Goal: Information Seeking & Learning: Learn about a topic

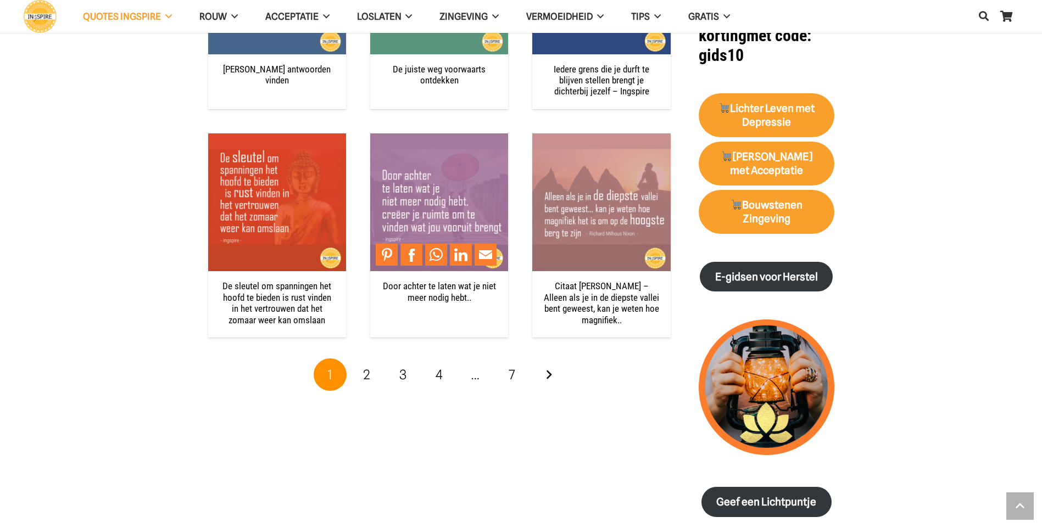
scroll to position [1098, 0]
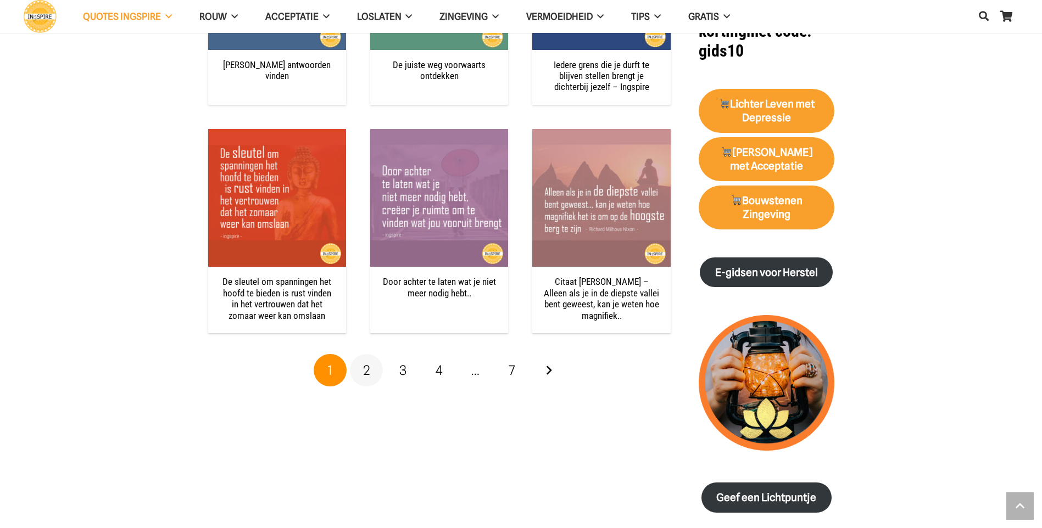
click at [366, 373] on span "2" at bounding box center [366, 370] width 7 height 16
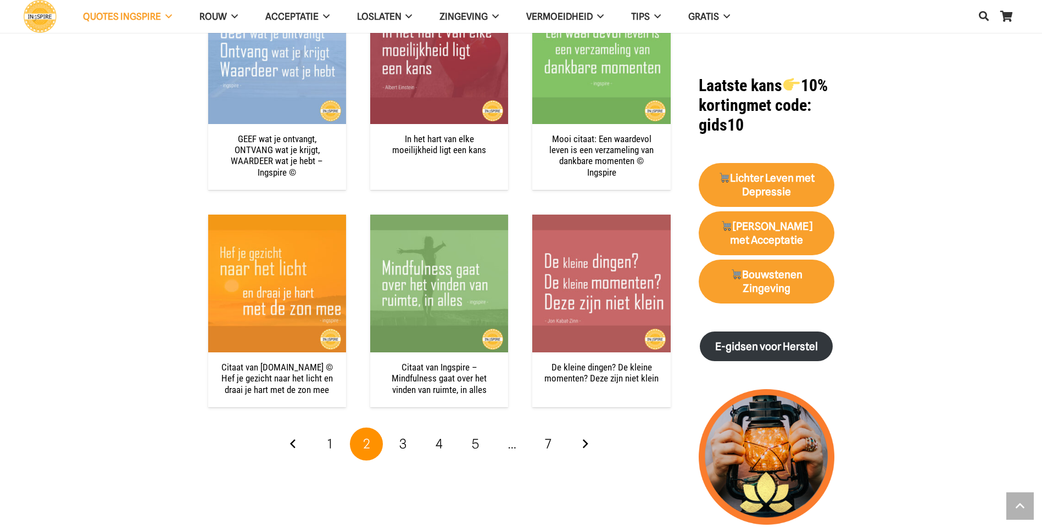
scroll to position [1043, 0]
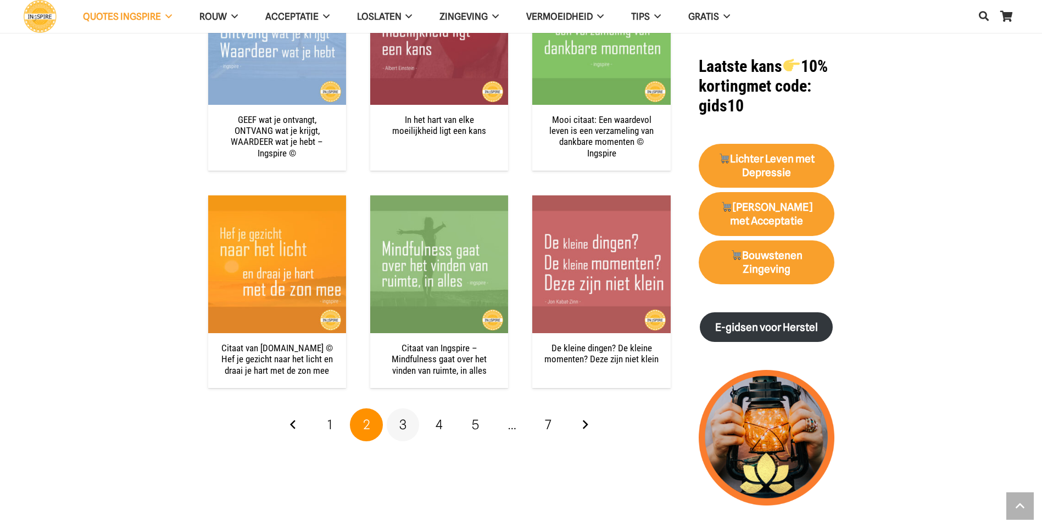
click at [410, 427] on link "3" at bounding box center [403, 425] width 33 height 33
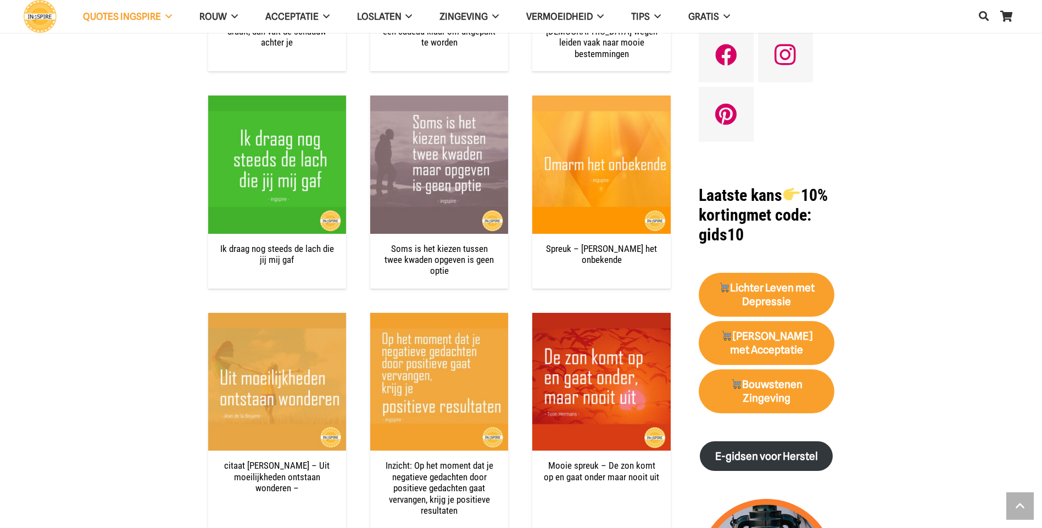
scroll to position [933, 0]
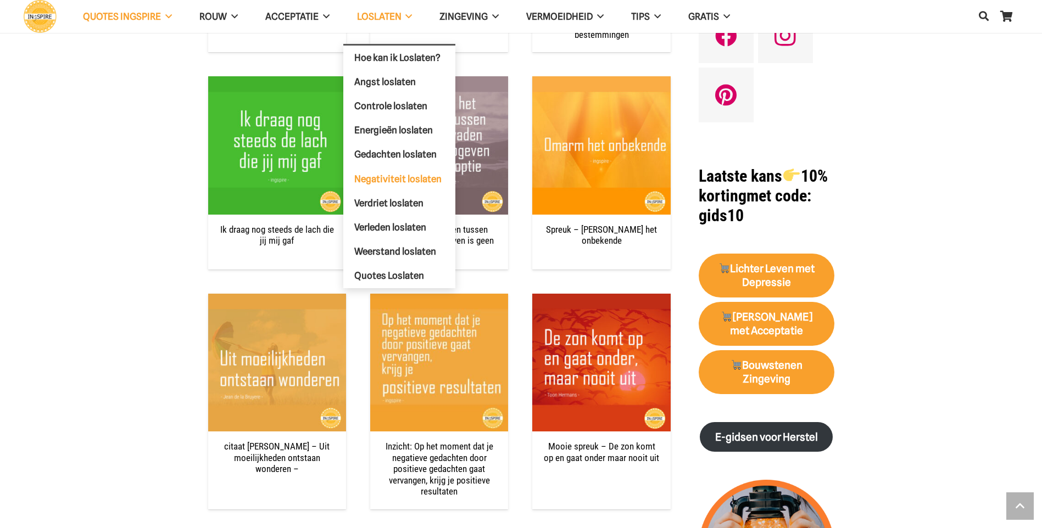
click at [401, 178] on span "Negativiteit loslaten" at bounding box center [397, 178] width 87 height 11
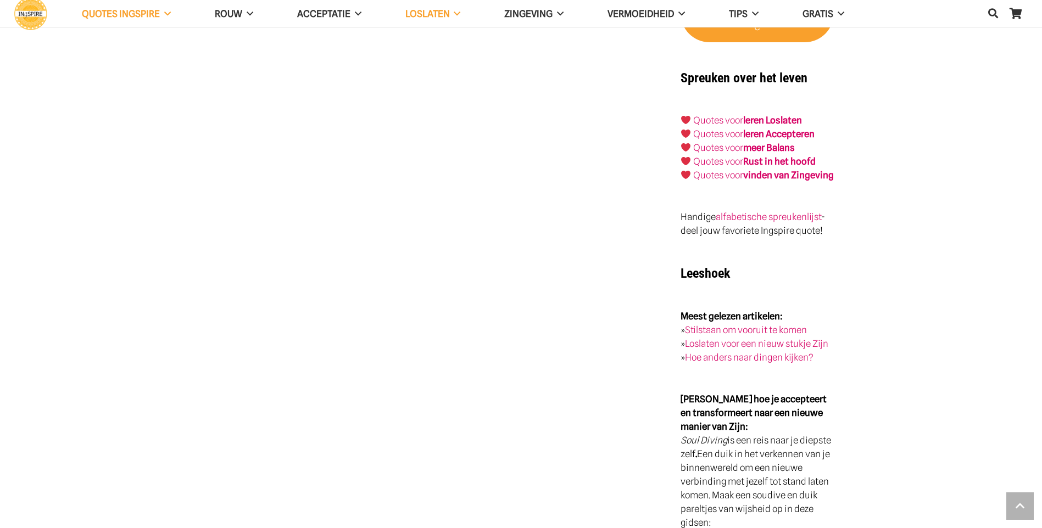
scroll to position [1867, 0]
click at [733, 155] on link "Quotes voor Rust in het hoofd" at bounding box center [754, 160] width 122 height 11
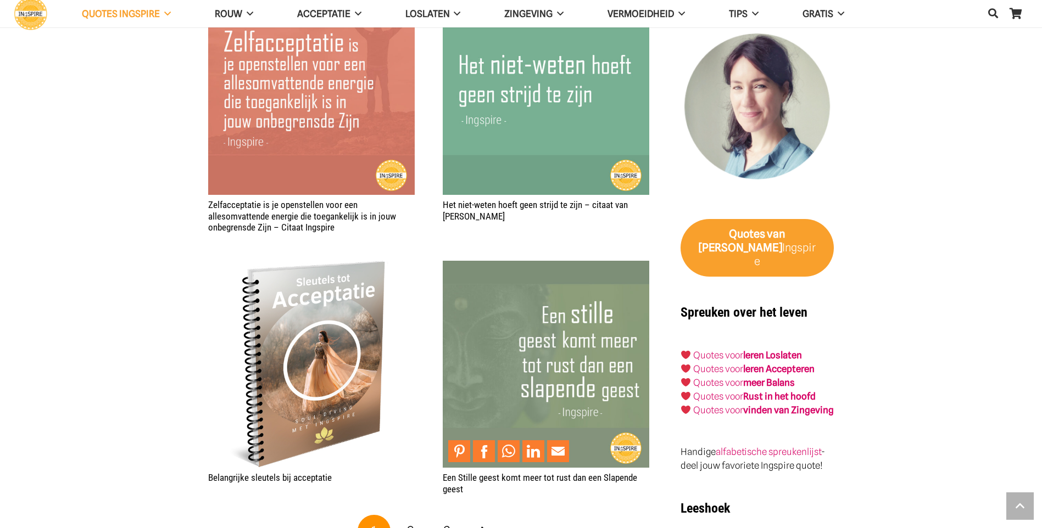
scroll to position [1757, 0]
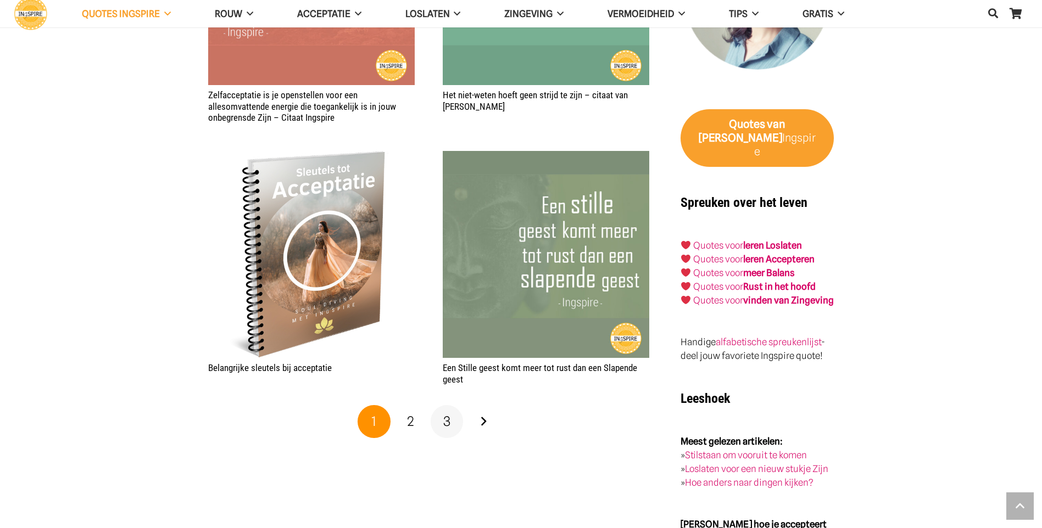
click at [443, 422] on span "3" at bounding box center [446, 421] width 7 height 16
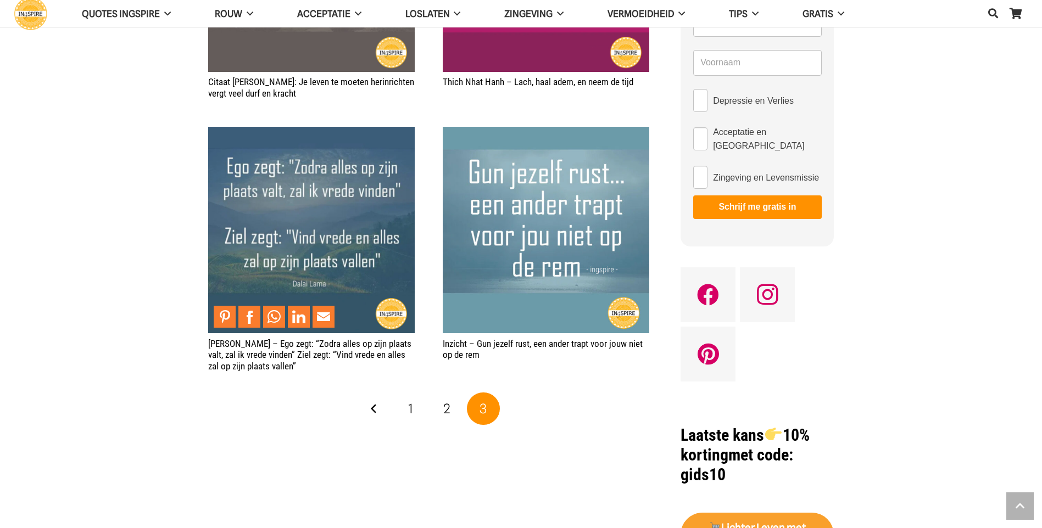
scroll to position [714, 0]
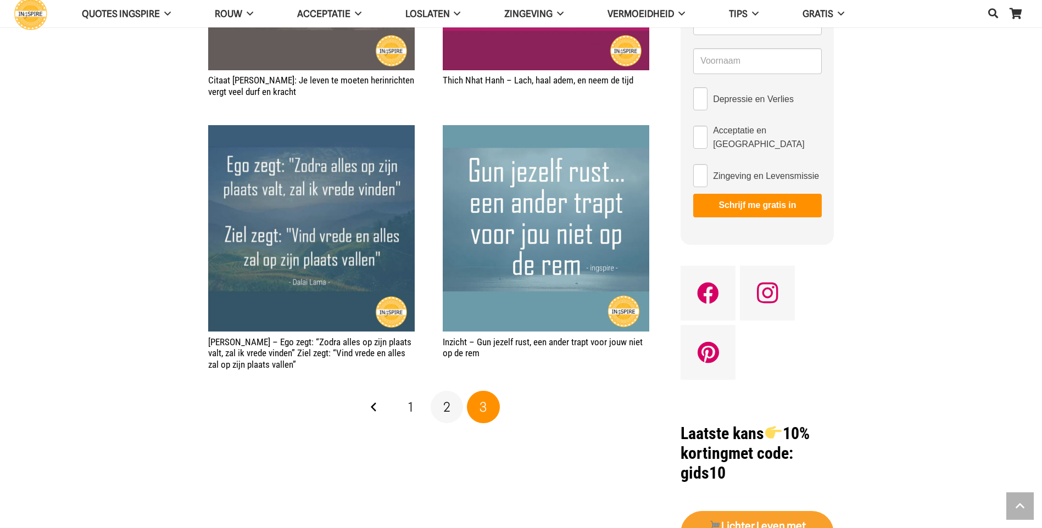
click at [443, 409] on span "2" at bounding box center [446, 407] width 7 height 16
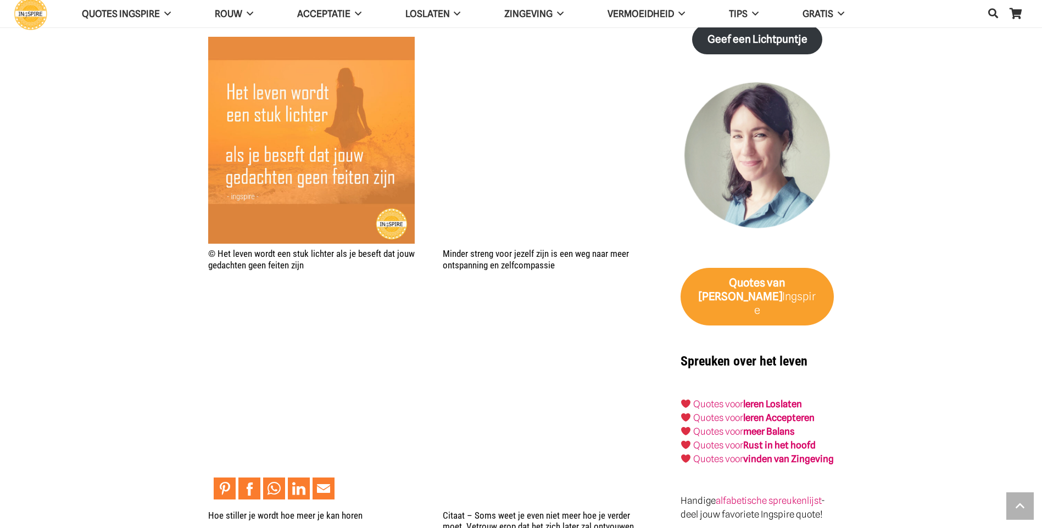
scroll to position [1592, 0]
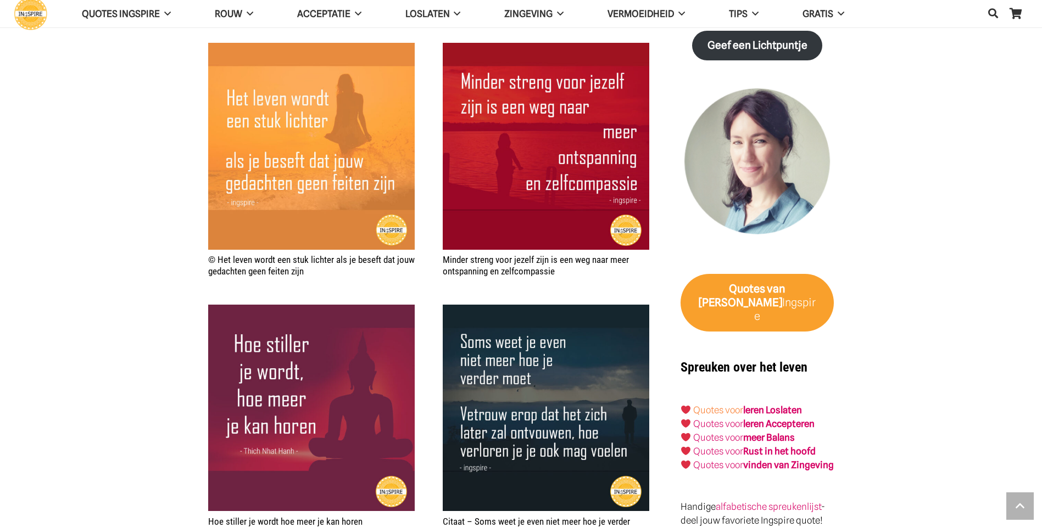
click at [738, 405] on link "Quotes voor" at bounding box center [718, 410] width 50 height 11
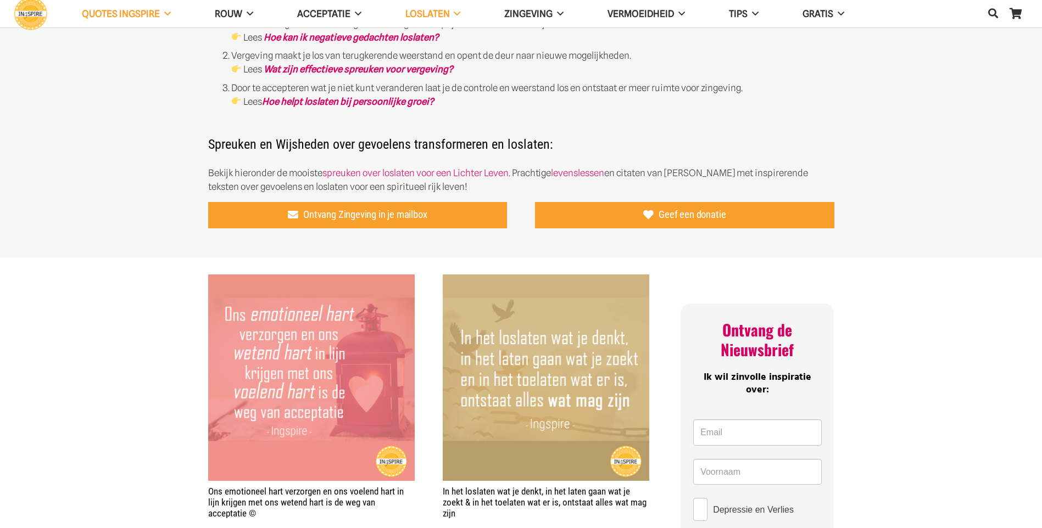
scroll to position [384, 0]
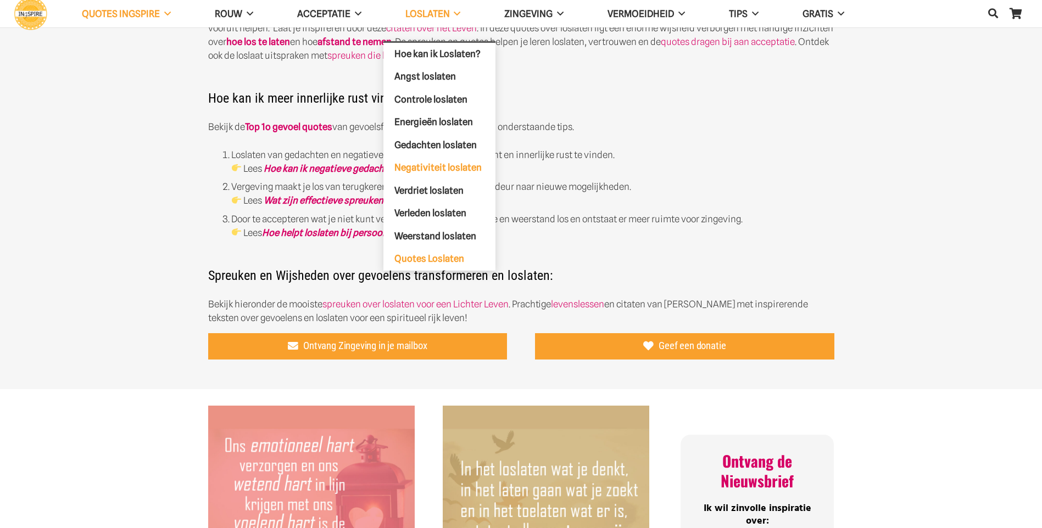
click at [440, 163] on span "Negativiteit loslaten" at bounding box center [437, 167] width 87 height 11
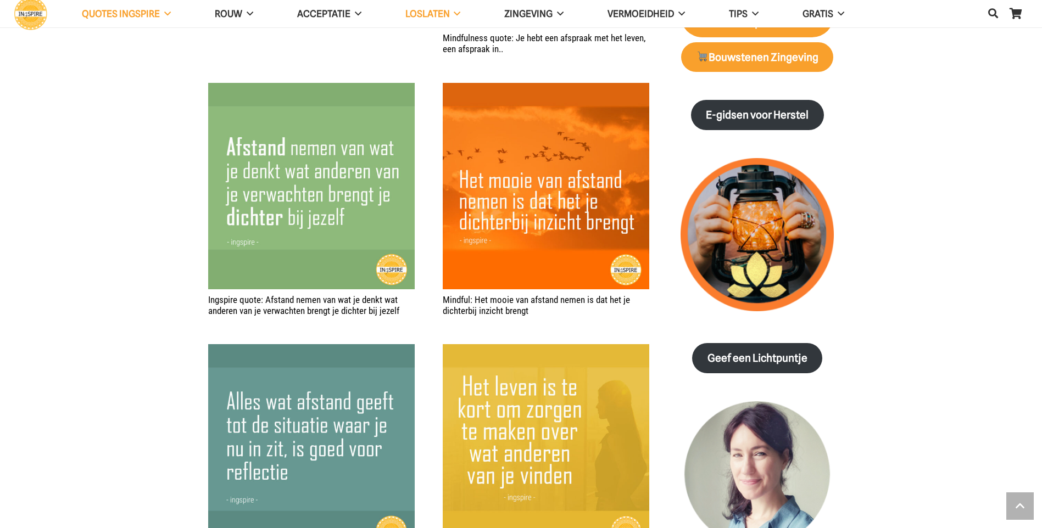
scroll to position [1263, 0]
